Goal: Transaction & Acquisition: Purchase product/service

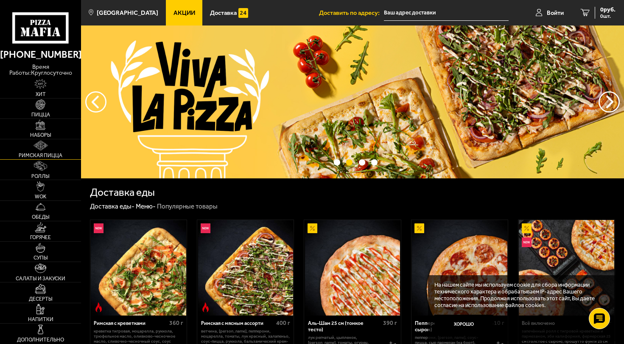
click at [31, 151] on link "Римская пицца" at bounding box center [40, 149] width 81 height 20
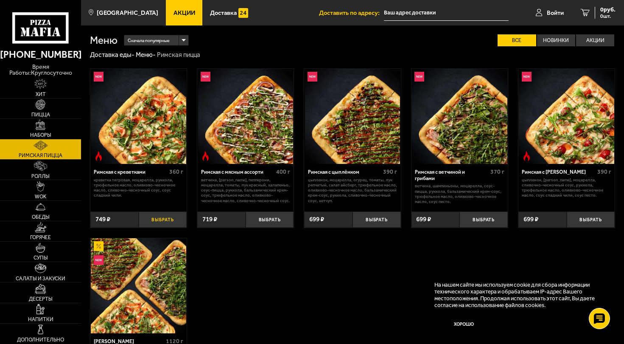
click at [168, 218] on button "Выбрать" at bounding box center [163, 219] width 48 height 16
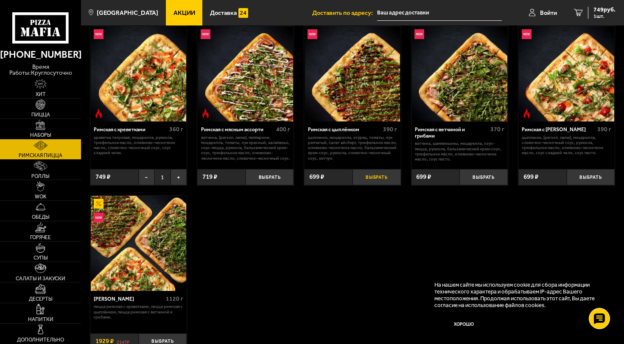
click at [374, 174] on button "Выбрать" at bounding box center [377, 177] width 48 height 16
click at [27, 107] on link "Пицца" at bounding box center [40, 108] width 81 height 20
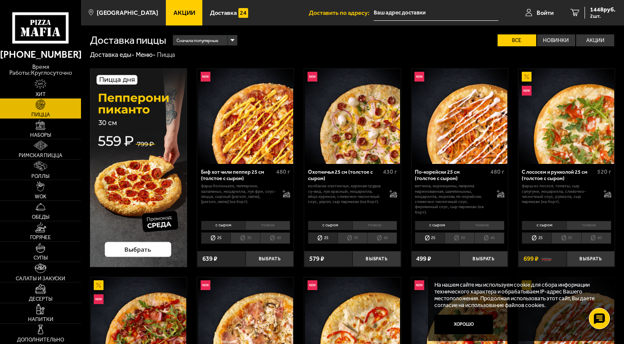
click at [268, 224] on li "тонкое" at bounding box center [267, 225] width 45 height 9
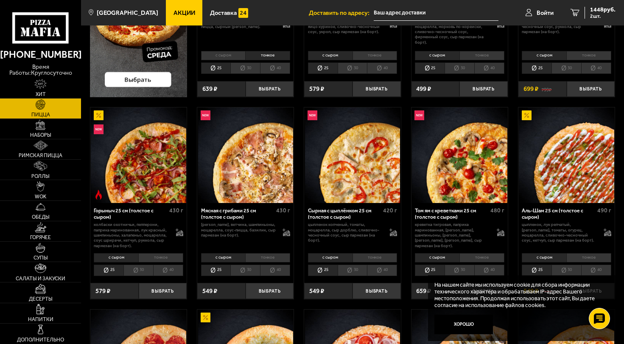
scroll to position [212, 0]
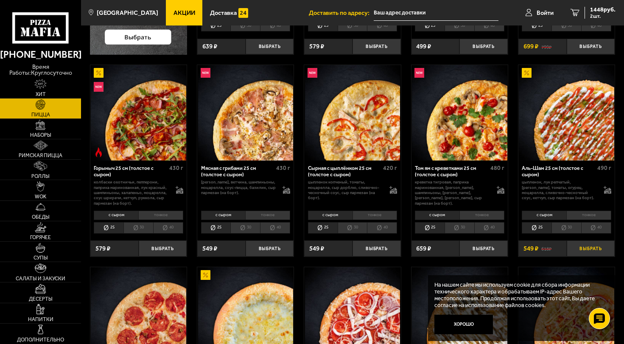
click at [588, 248] on button "Выбрать" at bounding box center [591, 248] width 48 height 16
click at [249, 227] on li "30" at bounding box center [245, 227] width 30 height 11
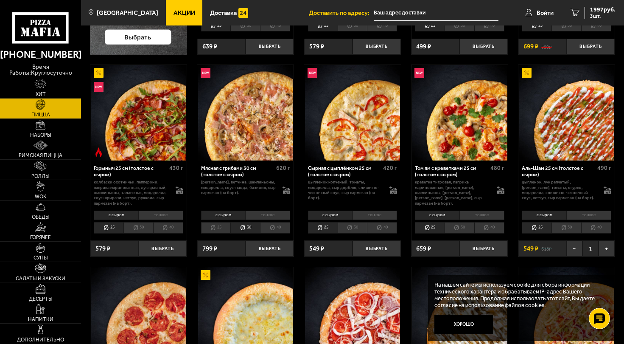
click at [260, 214] on li "тонкое" at bounding box center [267, 214] width 45 height 9
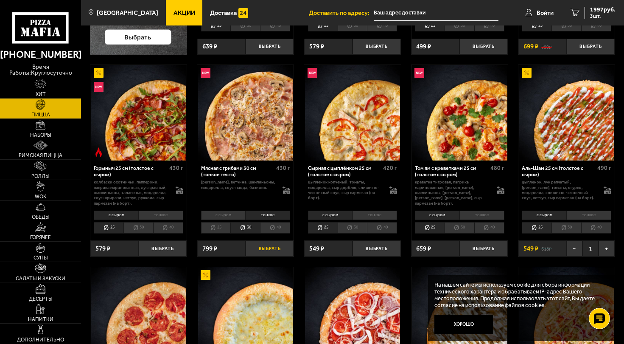
click at [270, 250] on button "Выбрать" at bounding box center [270, 248] width 48 height 16
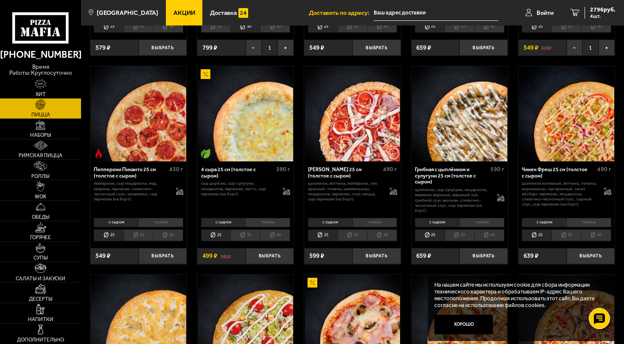
scroll to position [424, 0]
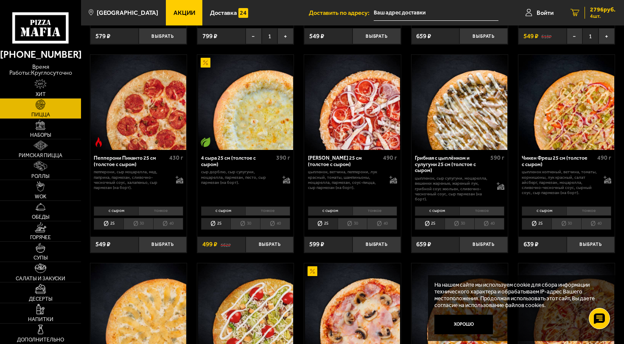
click at [599, 8] on span "2796 руб." at bounding box center [602, 10] width 25 height 6
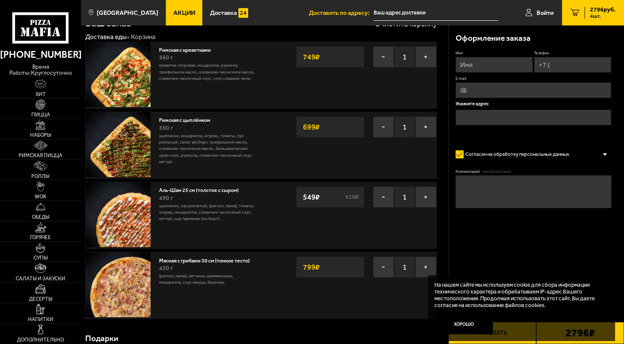
scroll to position [42, 0]
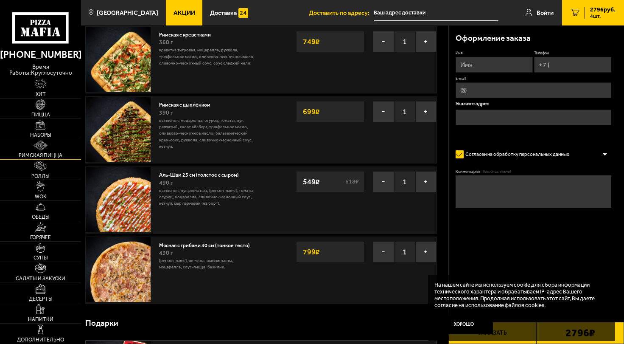
click at [34, 149] on img at bounding box center [41, 145] width 14 height 10
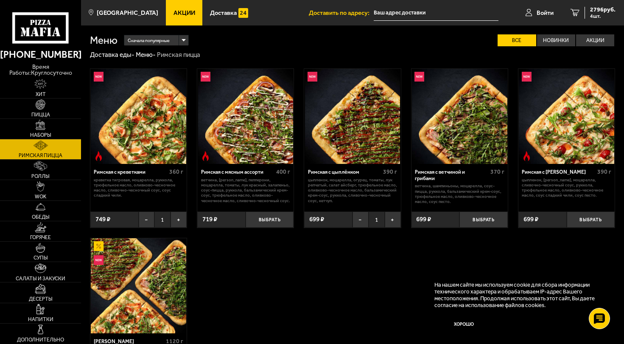
click at [128, 95] on img at bounding box center [138, 116] width 95 height 95
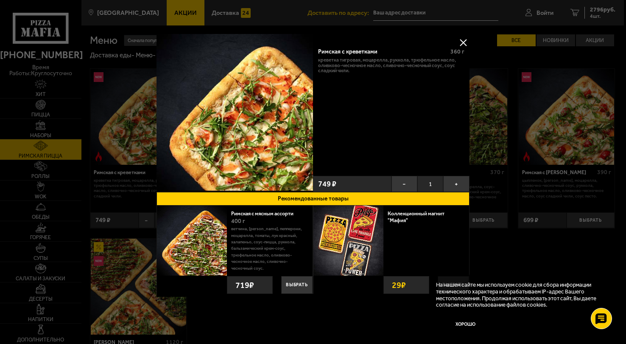
click at [461, 40] on button at bounding box center [463, 42] width 13 height 13
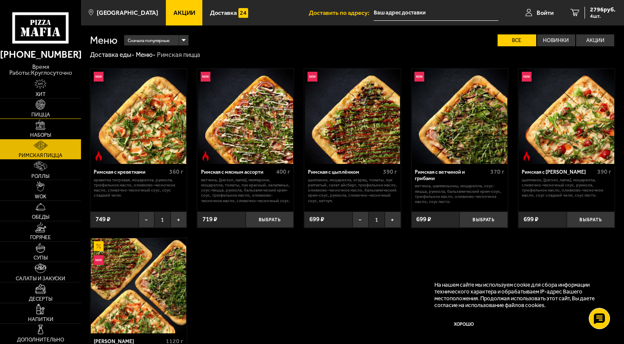
click at [39, 109] on img at bounding box center [41, 104] width 10 height 10
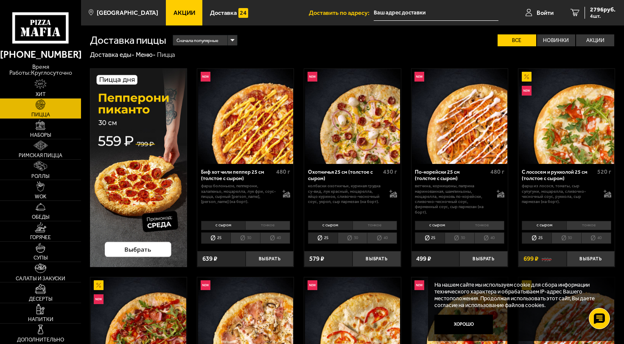
click at [568, 235] on li "30" at bounding box center [566, 237] width 30 height 11
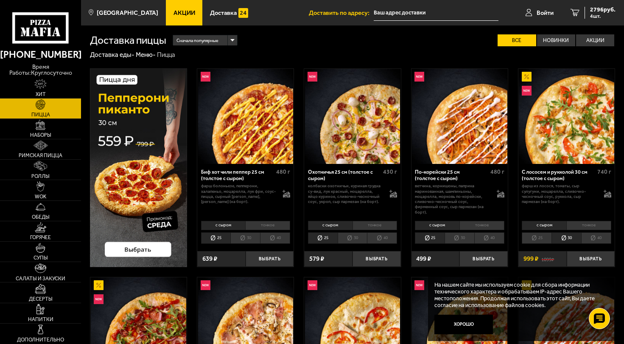
click at [585, 223] on li "тонкое" at bounding box center [588, 225] width 45 height 9
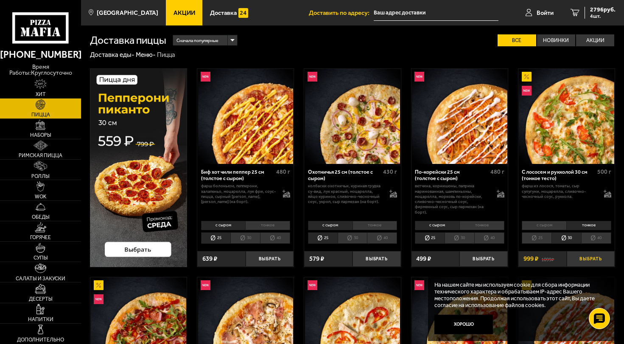
click at [590, 258] on button "Выбрать" at bounding box center [591, 259] width 48 height 16
click at [596, 14] on span "5 шт." at bounding box center [602, 16] width 25 height 5
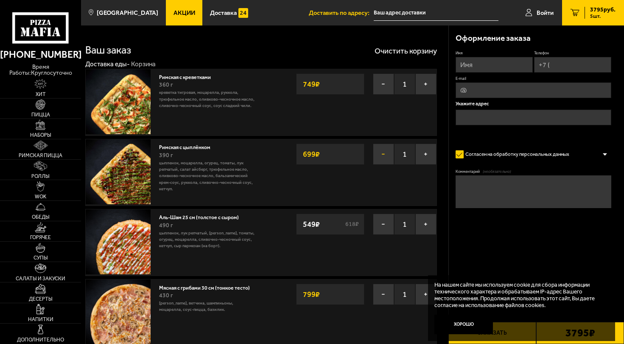
click at [383, 156] on button "−" at bounding box center [383, 153] width 21 height 21
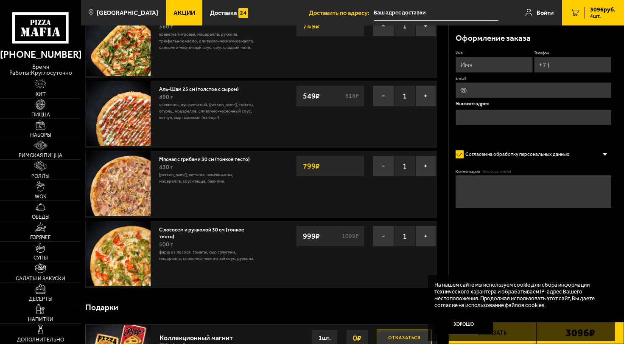
scroll to position [42, 0]
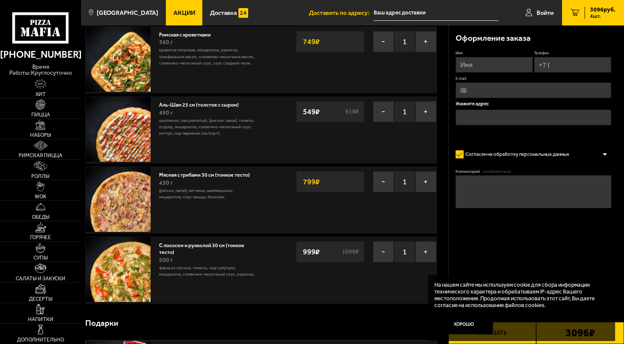
click at [176, 101] on link "Аль-Шам 25 см (толстое с сыром)" at bounding box center [202, 104] width 86 height 8
click at [191, 104] on link "Аль-Шам 25 см (толстое с сыром)" at bounding box center [202, 104] width 86 height 8
click at [115, 135] on img at bounding box center [118, 129] width 65 height 65
click at [383, 117] on button "−" at bounding box center [383, 111] width 21 height 21
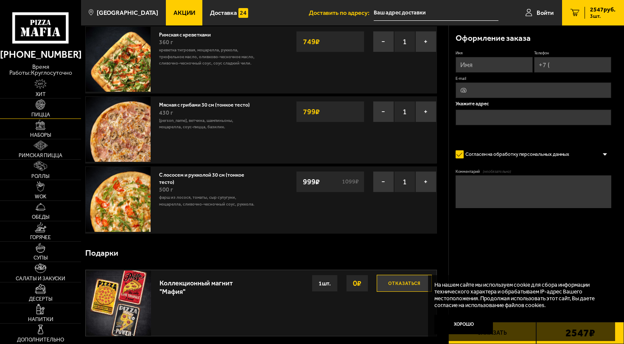
click at [30, 109] on link "Пицца" at bounding box center [40, 108] width 81 height 20
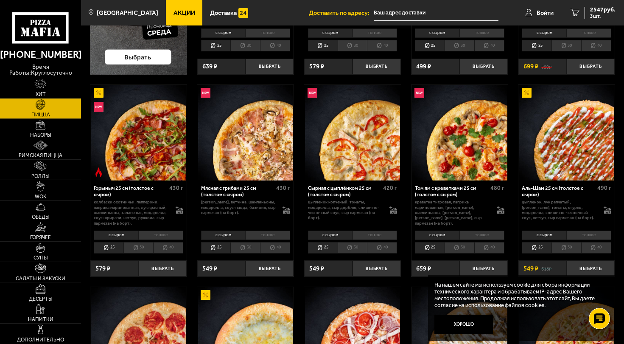
scroll to position [212, 0]
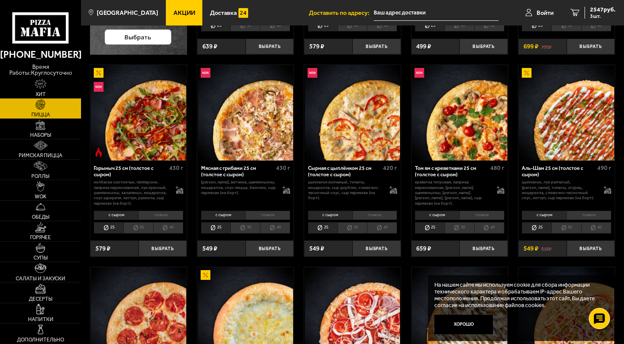
click at [603, 227] on li "40" at bounding box center [596, 227] width 30 height 11
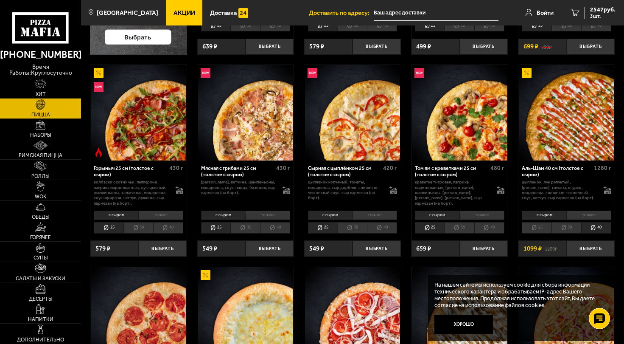
click at [561, 226] on li "30" at bounding box center [566, 227] width 30 height 11
click at [582, 247] on button "Выбрать" at bounding box center [591, 248] width 48 height 16
click at [366, 212] on li "тонкое" at bounding box center [375, 214] width 45 height 9
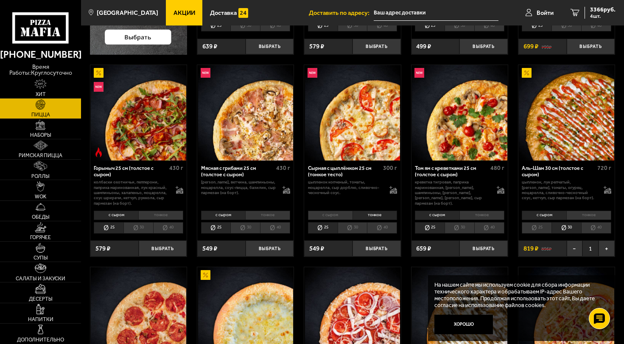
click at [322, 213] on li "с сыром" at bounding box center [330, 214] width 45 height 9
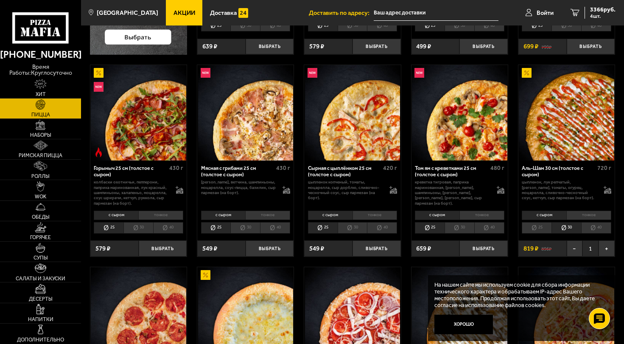
click at [354, 226] on li "30" at bounding box center [353, 227] width 30 height 11
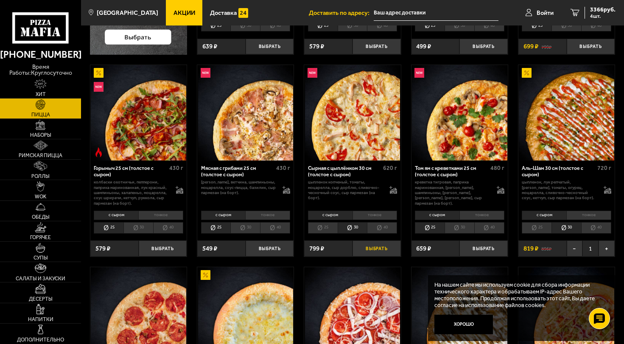
click at [369, 249] on button "Выбрать" at bounding box center [377, 248] width 48 height 16
click at [595, 8] on span "4165 руб." at bounding box center [602, 10] width 25 height 6
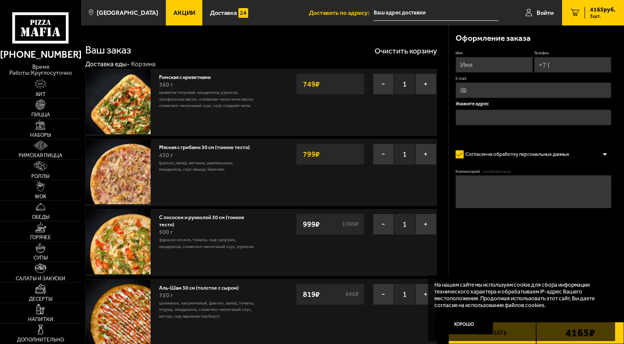
click at [477, 71] on input "Имя" at bounding box center [494, 65] width 77 height 16
type input "[PERSON_NAME]"
click at [595, 64] on input "Телефон" at bounding box center [572, 65] width 77 height 16
type input "[PHONE_NUMBER]"
type input "[EMAIL_ADDRESS][DOMAIN_NAME]"
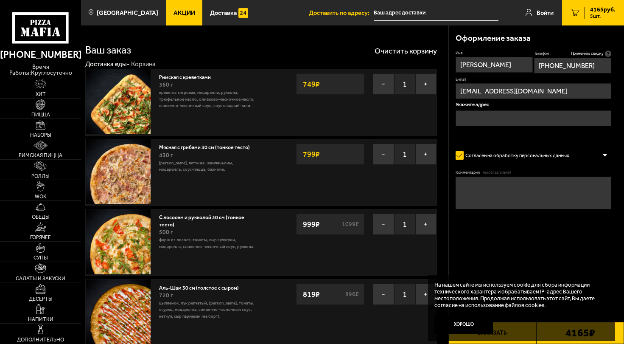
type input "[PHONE_NUMBER]"
drag, startPoint x: 525, startPoint y: 93, endPoint x: 430, endPoint y: 95, distance: 95.1
click at [430, 95] on section "Ваш заказ Очистить корзину Доставка еды - Корзина Римская с креветками 360 г кр…" at bounding box center [352, 323] width 543 height 596
click at [472, 116] on input "text" at bounding box center [534, 118] width 156 height 16
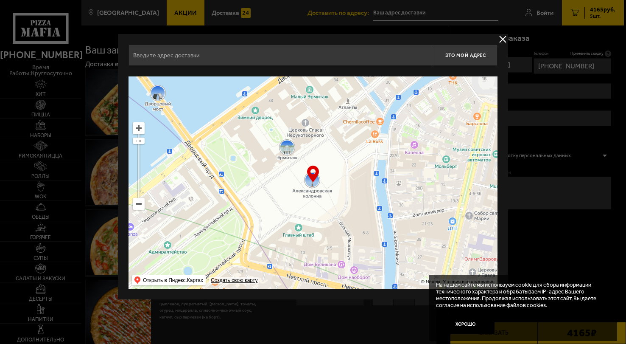
click at [371, 50] on input "text" at bounding box center [281, 55] width 305 height 21
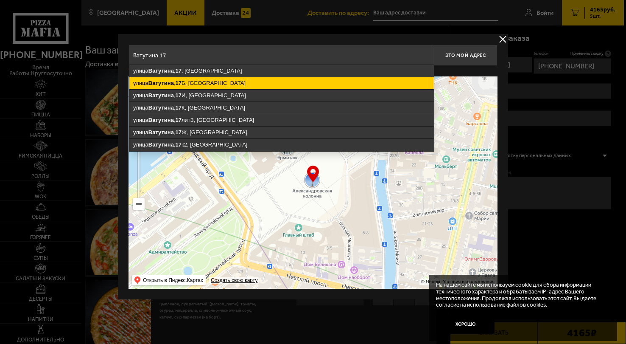
click at [209, 83] on ymaps "[STREET_ADDRESS]" at bounding box center [281, 83] width 305 height 12
type input "[STREET_ADDRESS]"
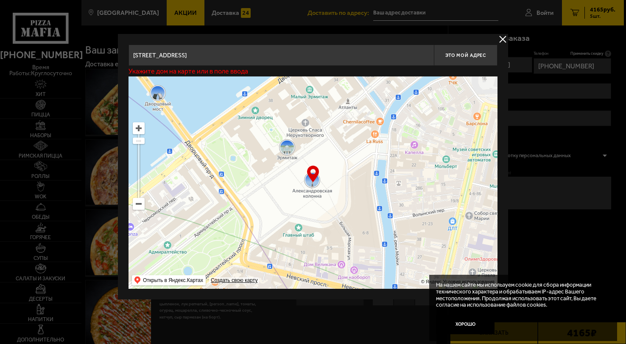
type input "[STREET_ADDRESS]"
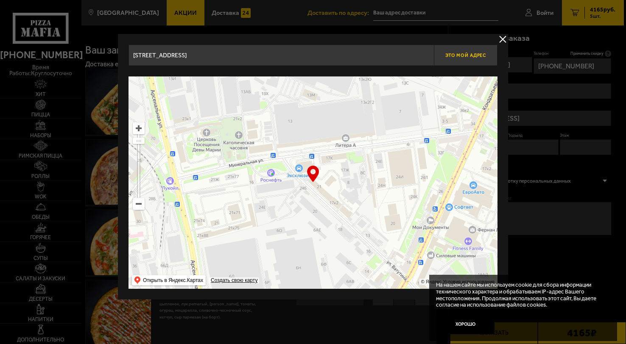
click at [462, 52] on button "Это мой адрес" at bounding box center [466, 55] width 64 height 21
type input "[STREET_ADDRESS]"
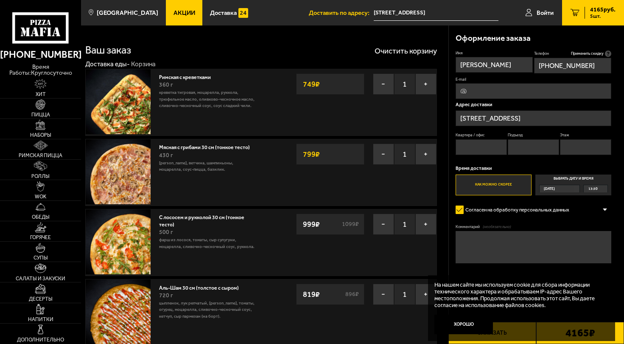
click at [484, 150] on input "Квартира / офис" at bounding box center [481, 147] width 51 height 16
type input "45"
click at [575, 151] on input "Этаж" at bounding box center [585, 147] width 51 height 16
type input "4"
click at [572, 188] on div "[DATE]" at bounding box center [557, 189] width 34 height 8
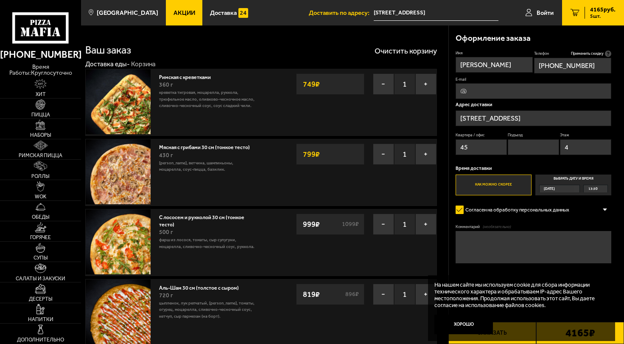
click at [0, 0] on input "Выбрать дату и время [DATE] 13:30" at bounding box center [0, 0] width 0 height 0
click at [579, 185] on div "[DATE]" at bounding box center [559, 189] width 41 height 8
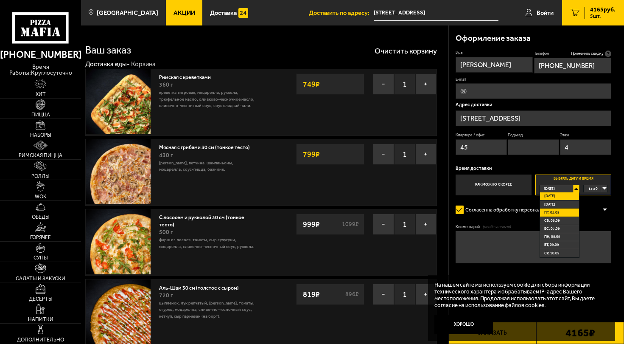
click at [571, 210] on li "пт, 05.09" at bounding box center [559, 212] width 39 height 8
click at [604, 187] on div "00:00" at bounding box center [596, 189] width 24 height 8
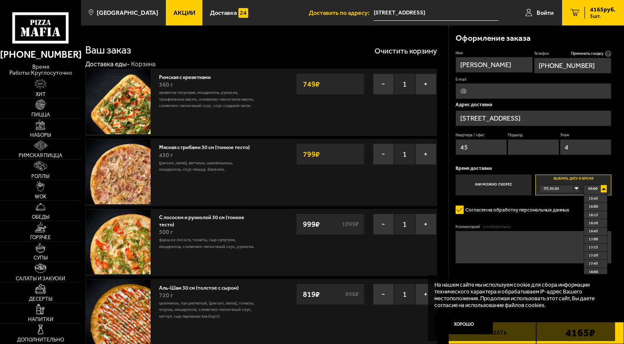
scroll to position [467, 0]
click at [598, 235] on li "15:30" at bounding box center [595, 233] width 23 height 8
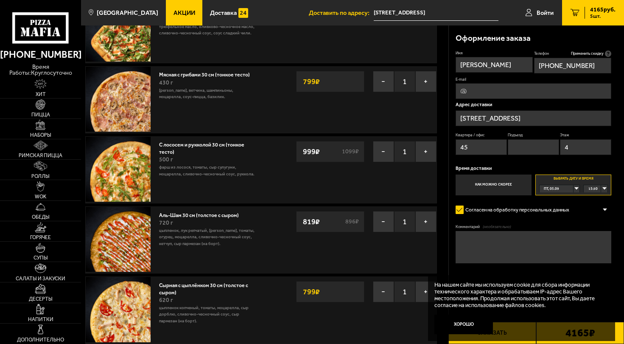
scroll to position [85, 0]
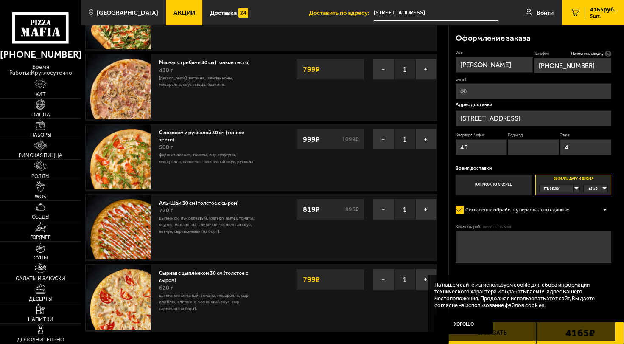
click at [512, 327] on div "На нашем сайте мы используем cookie для сбора информации технического характера…" at bounding box center [521, 308] width 187 height 66
click at [466, 322] on button "Хорошо" at bounding box center [463, 324] width 59 height 20
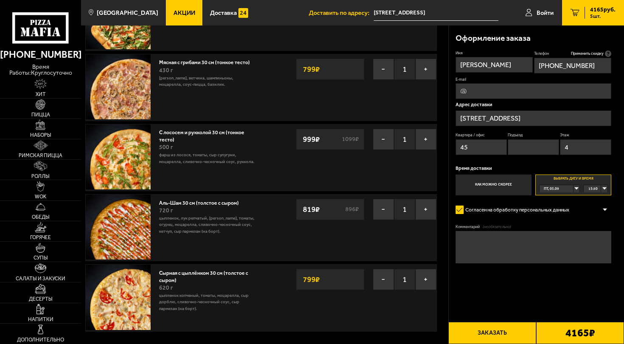
click at [504, 329] on button "Заказать" at bounding box center [492, 333] width 88 height 22
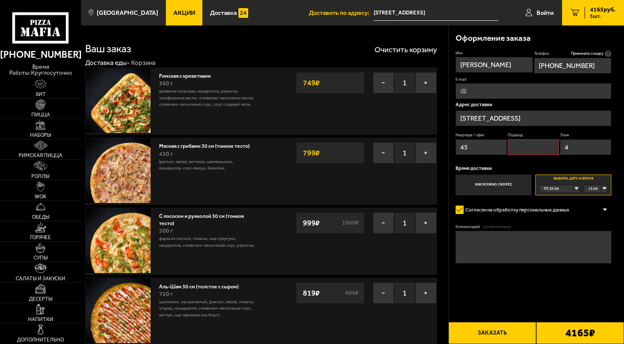
scroll to position [0, 0]
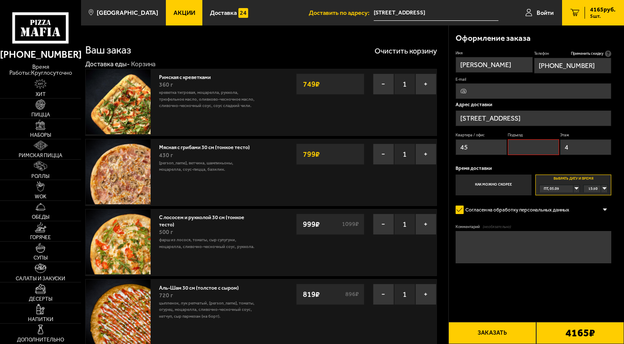
click at [545, 145] on input "Подъезд" at bounding box center [533, 147] width 51 height 16
type input "2"
click at [506, 326] on button "Заказать" at bounding box center [492, 333] width 88 height 22
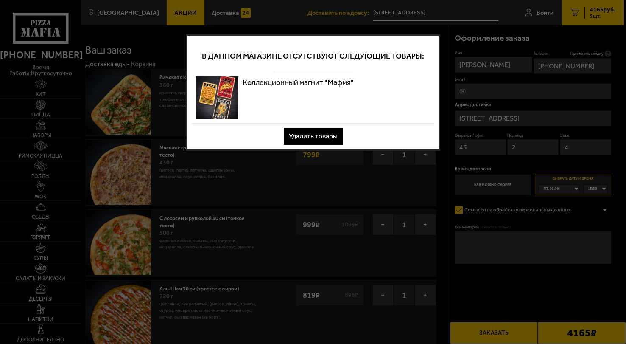
click at [322, 133] on button "Удалить товары" at bounding box center [313, 136] width 59 height 17
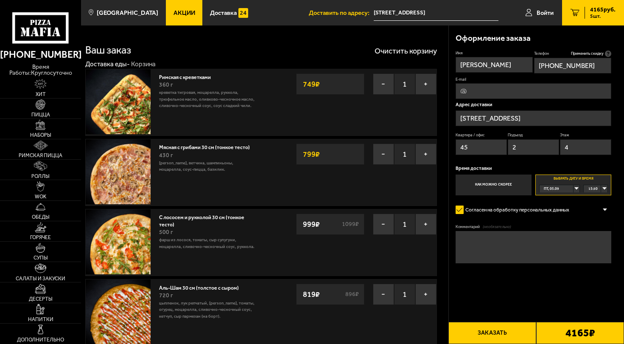
click at [493, 326] on button "Заказать" at bounding box center [492, 333] width 88 height 22
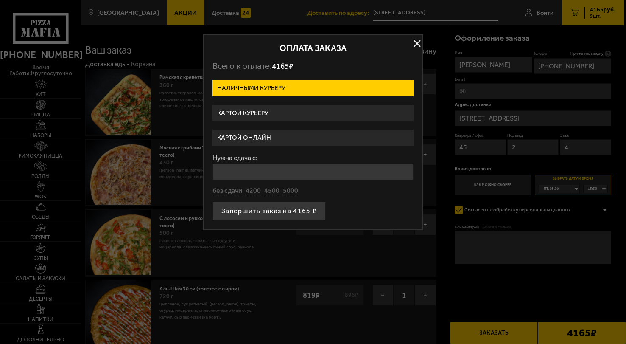
click at [314, 109] on label "Картой курьеру" at bounding box center [313, 113] width 201 height 17
click at [0, 0] on input "Картой курьеру" at bounding box center [0, 0] width 0 height 0
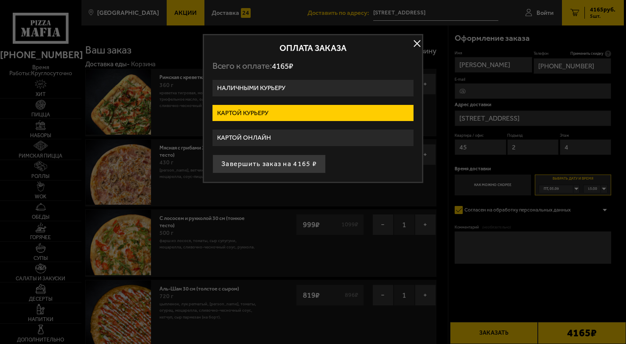
click at [299, 136] on label "Картой онлайн" at bounding box center [313, 137] width 201 height 17
click at [0, 0] on input "Картой онлайн" at bounding box center [0, 0] width 0 height 0
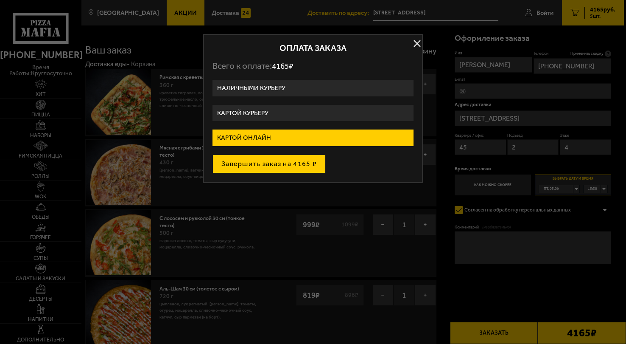
click at [284, 165] on button "Завершить заказ на 4165 ₽" at bounding box center [269, 163] width 113 height 19
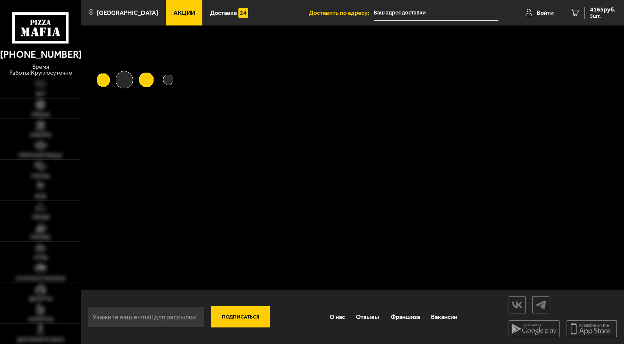
type input "[STREET_ADDRESS]"
